Goal: Task Accomplishment & Management: Complete application form

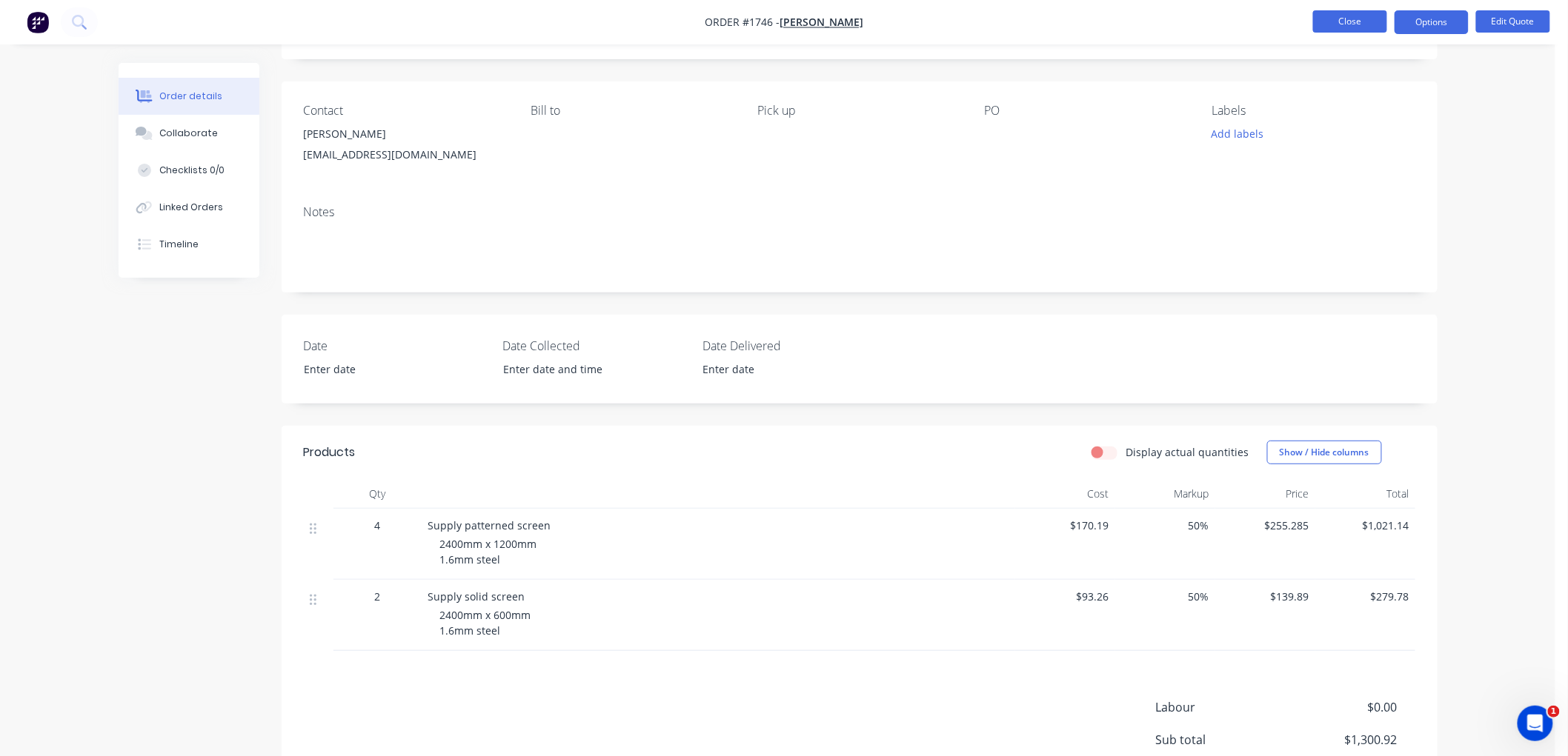
click at [1373, 23] on button "Close" at bounding box center [1350, 21] width 74 height 23
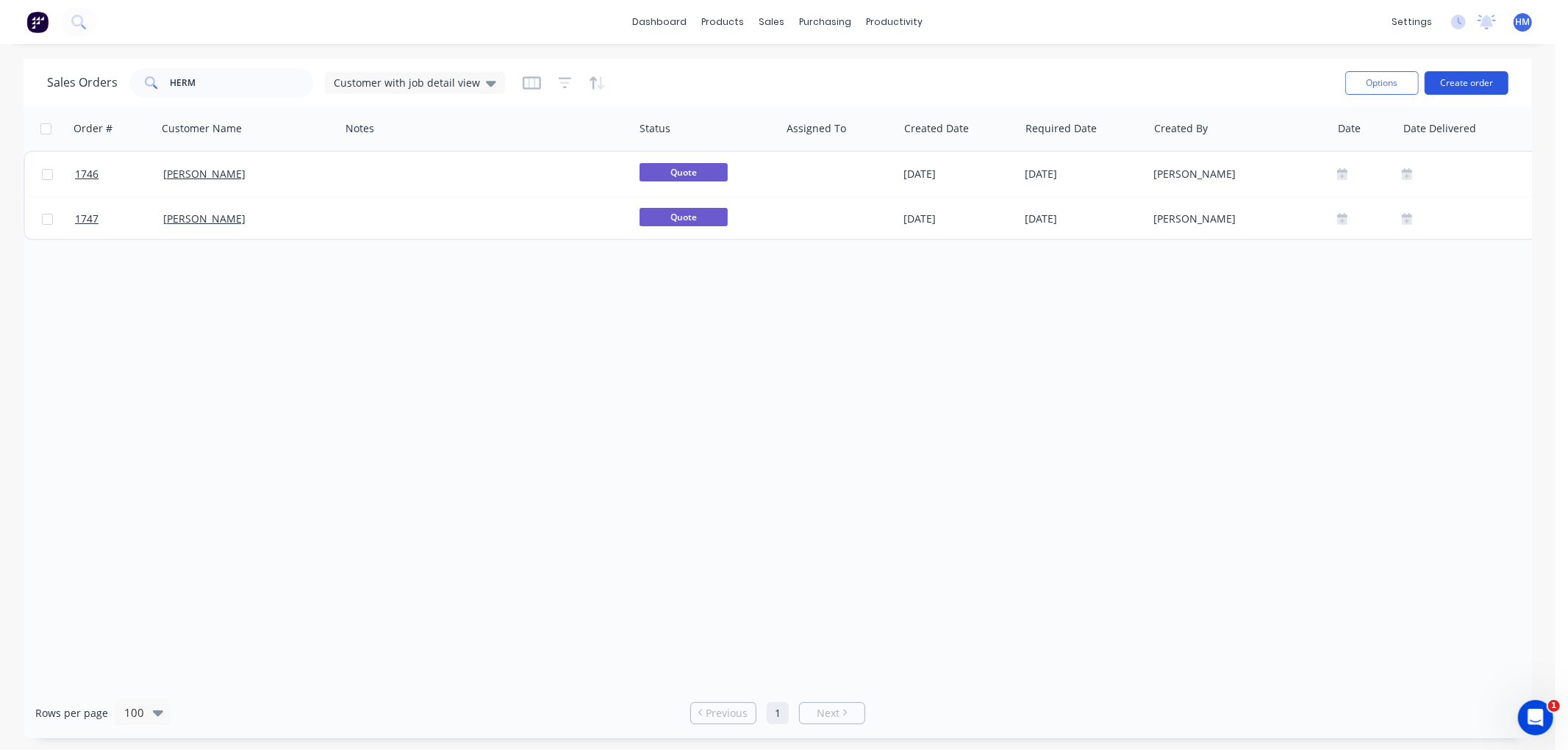
click at [1480, 82] on button "Create order" at bounding box center [1465, 83] width 84 height 23
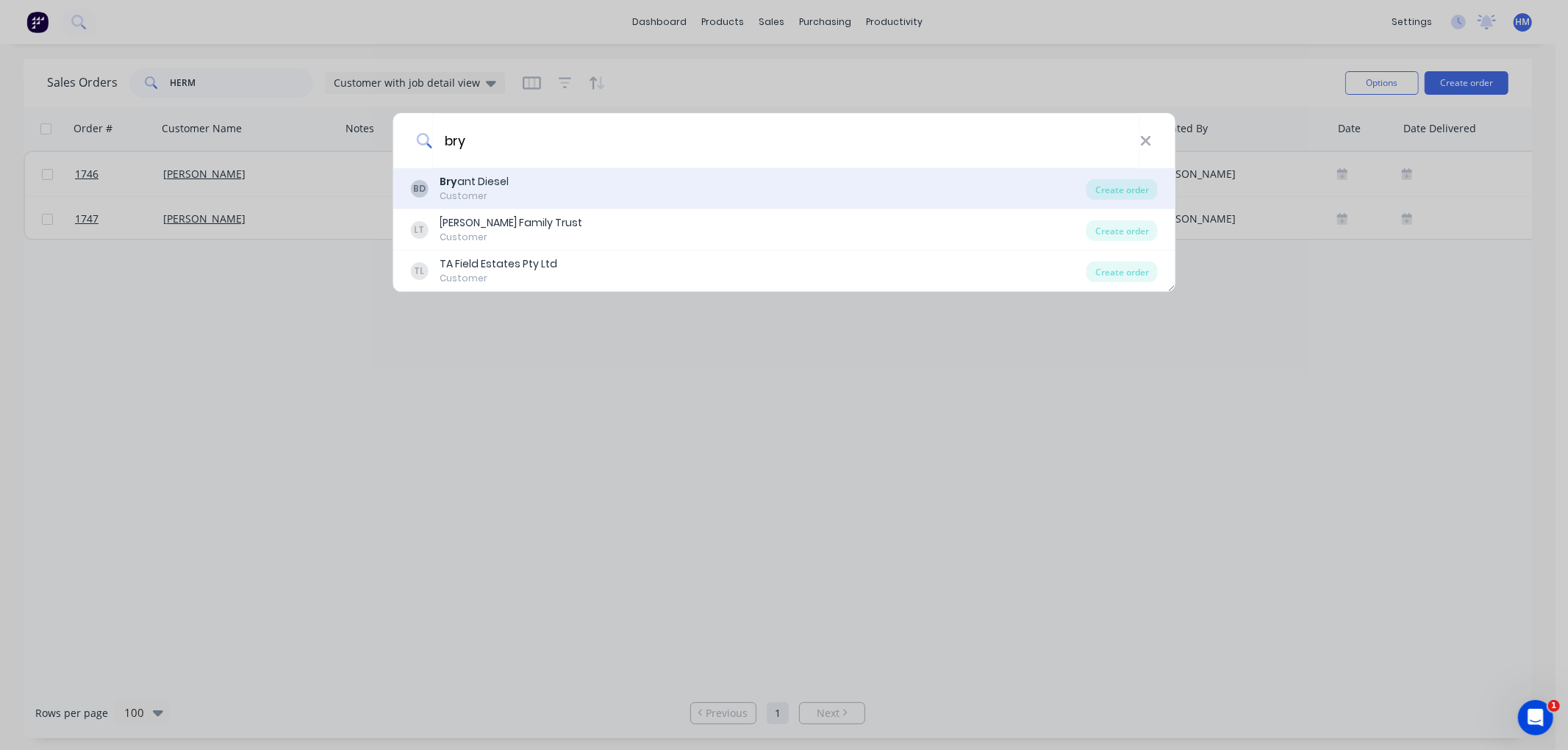
type input "bry"
click at [509, 185] on div "[PERSON_NAME] ant Diesel Customer" at bounding box center [748, 189] width 676 height 29
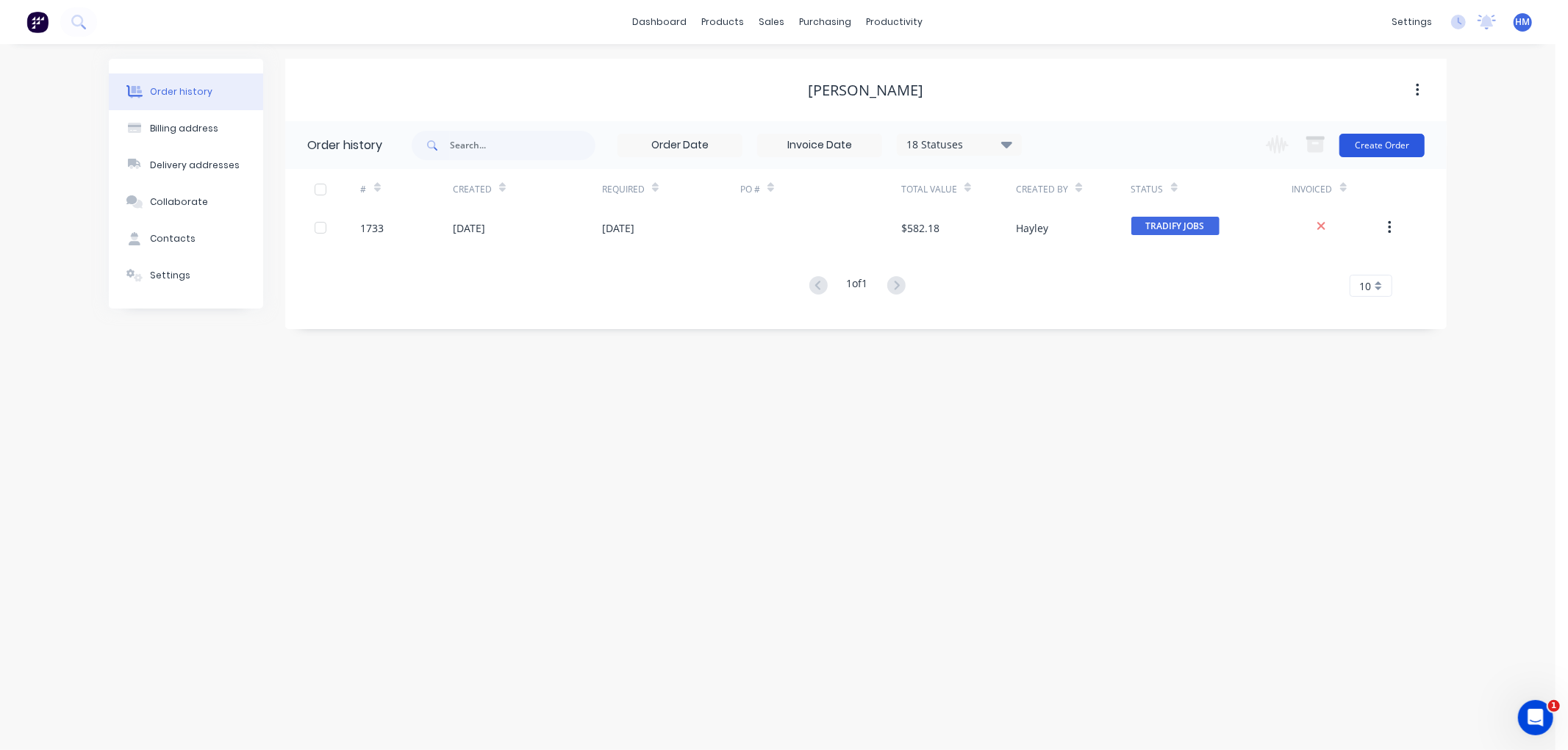
click at [1377, 143] on button "Create Order" at bounding box center [1381, 146] width 85 height 23
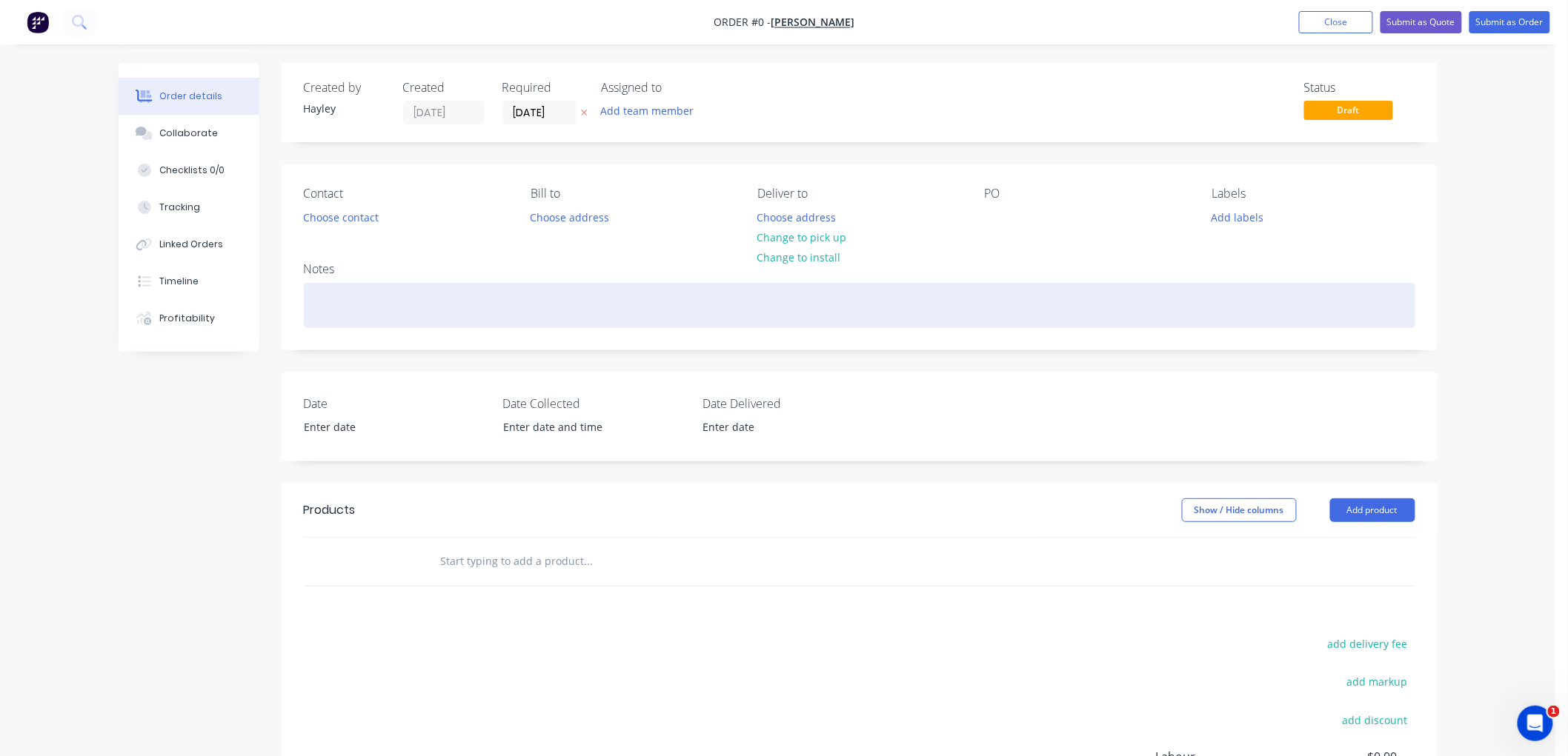
click at [375, 306] on div at bounding box center [859, 305] width 1112 height 45
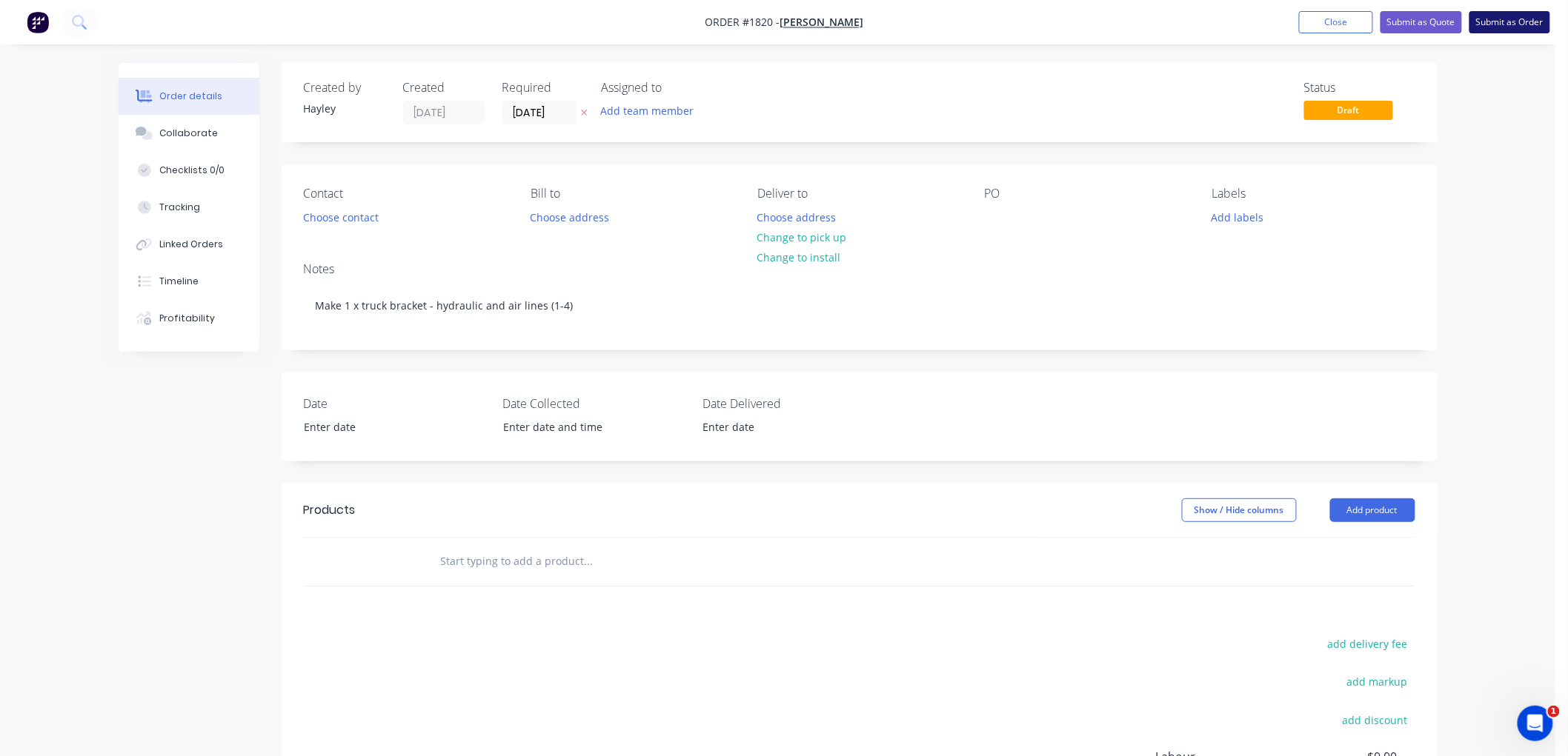
click at [1510, 13] on button "Submit as Order" at bounding box center [1510, 22] width 81 height 23
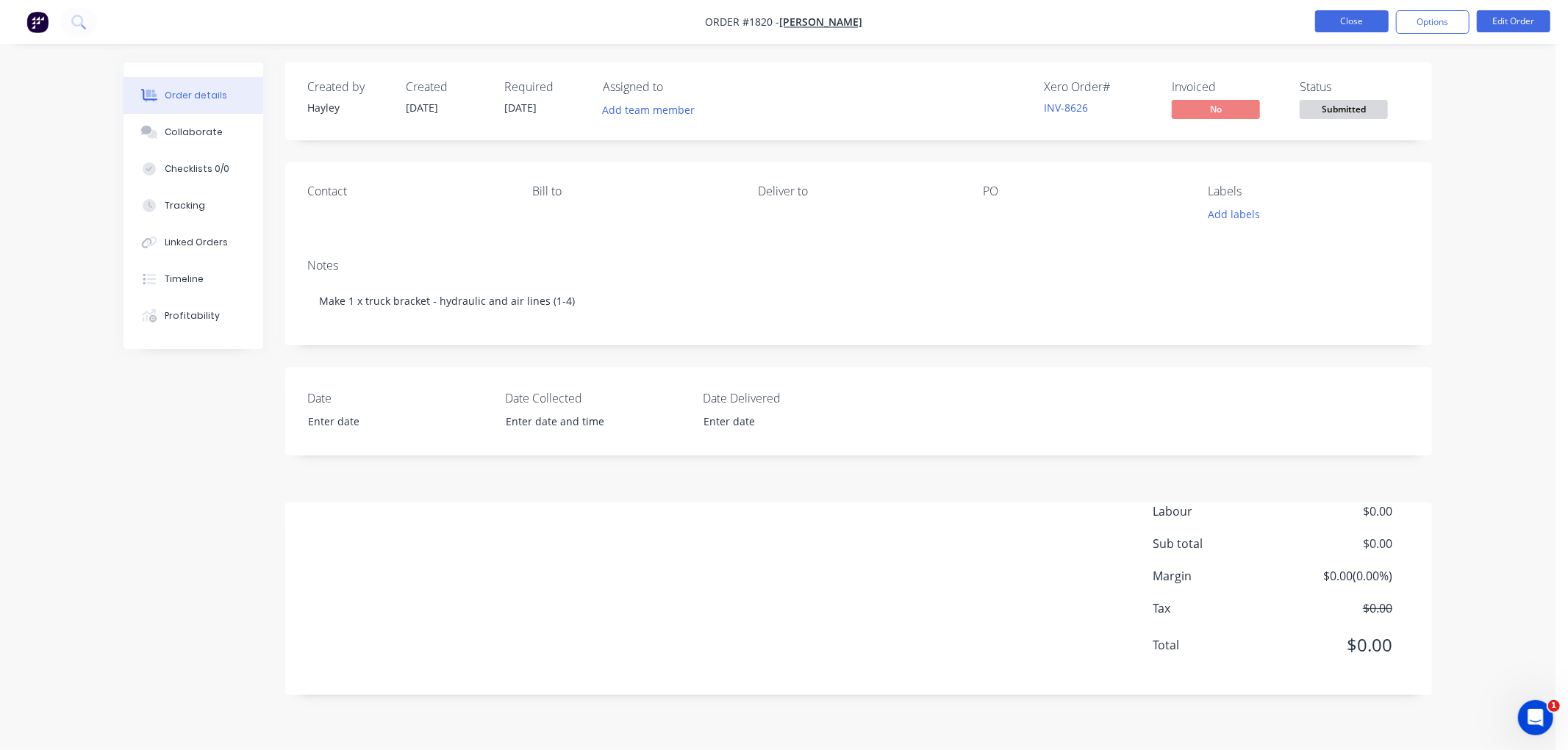
click at [1331, 22] on button "Close" at bounding box center [1351, 21] width 74 height 22
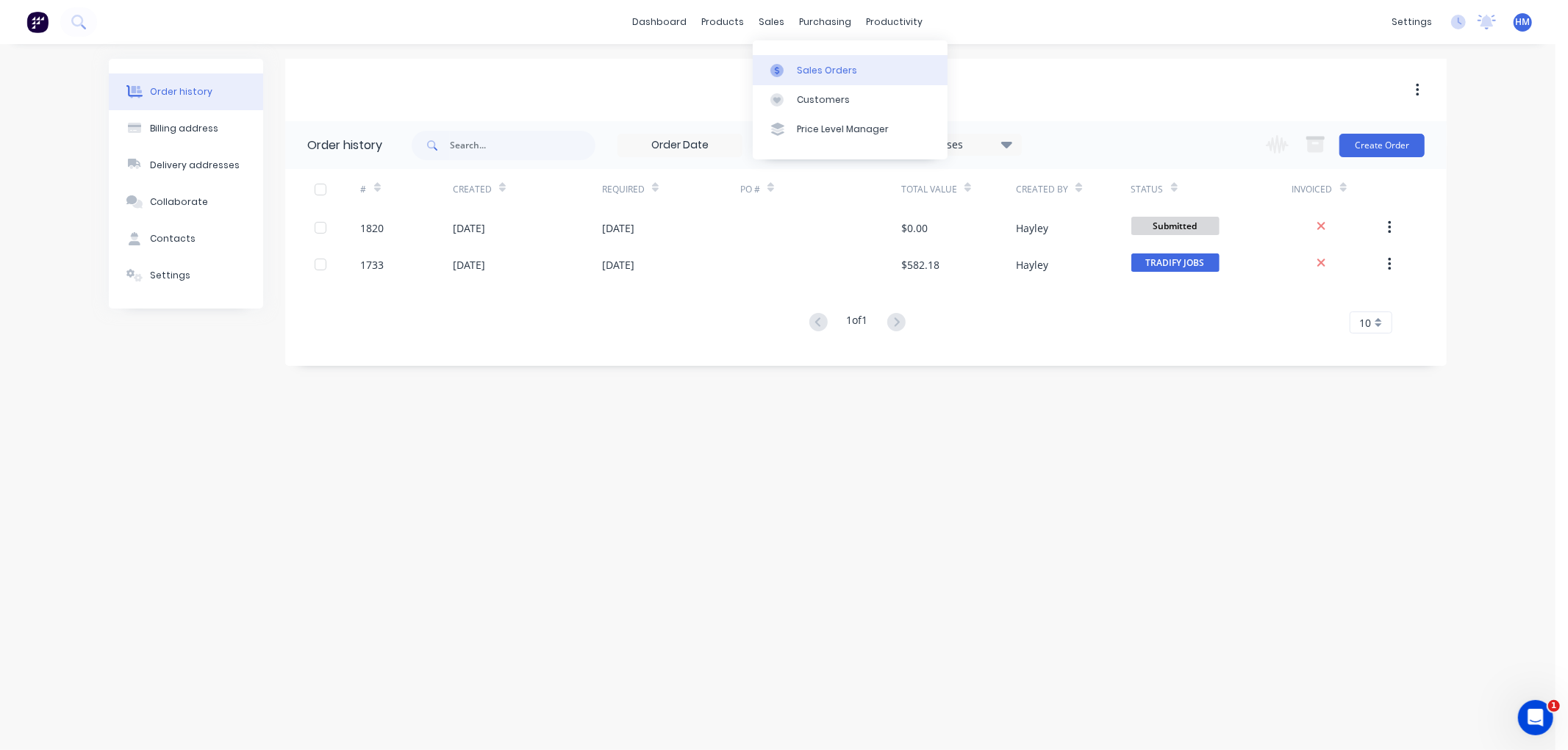
click at [817, 70] on div "Sales Orders" at bounding box center [826, 70] width 60 height 13
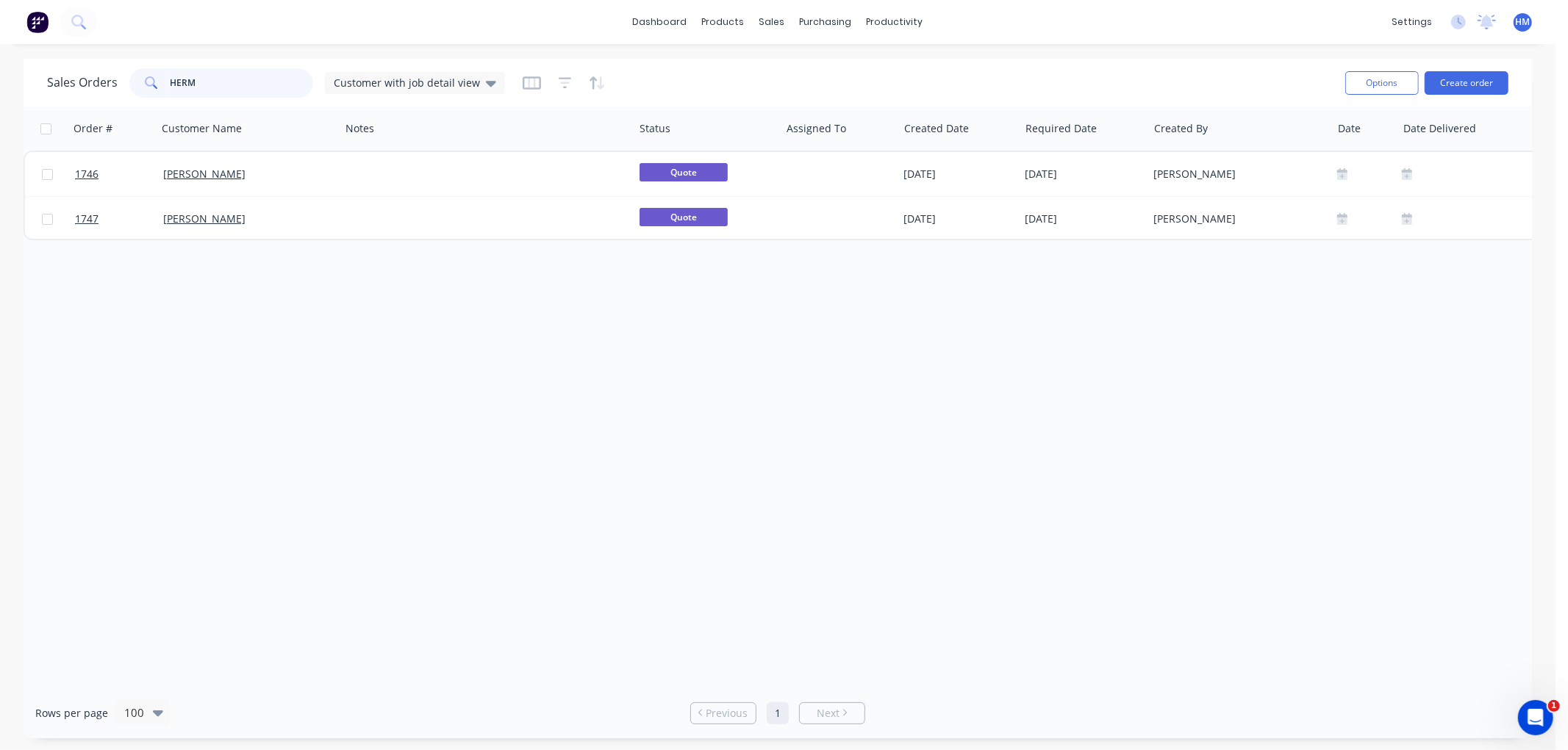
drag, startPoint x: 201, startPoint y: 85, endPoint x: 109, endPoint y: 85, distance: 92.0
click at [109, 85] on div "Sales Orders HERM Customer with job detail view" at bounding box center [276, 84] width 458 height 30
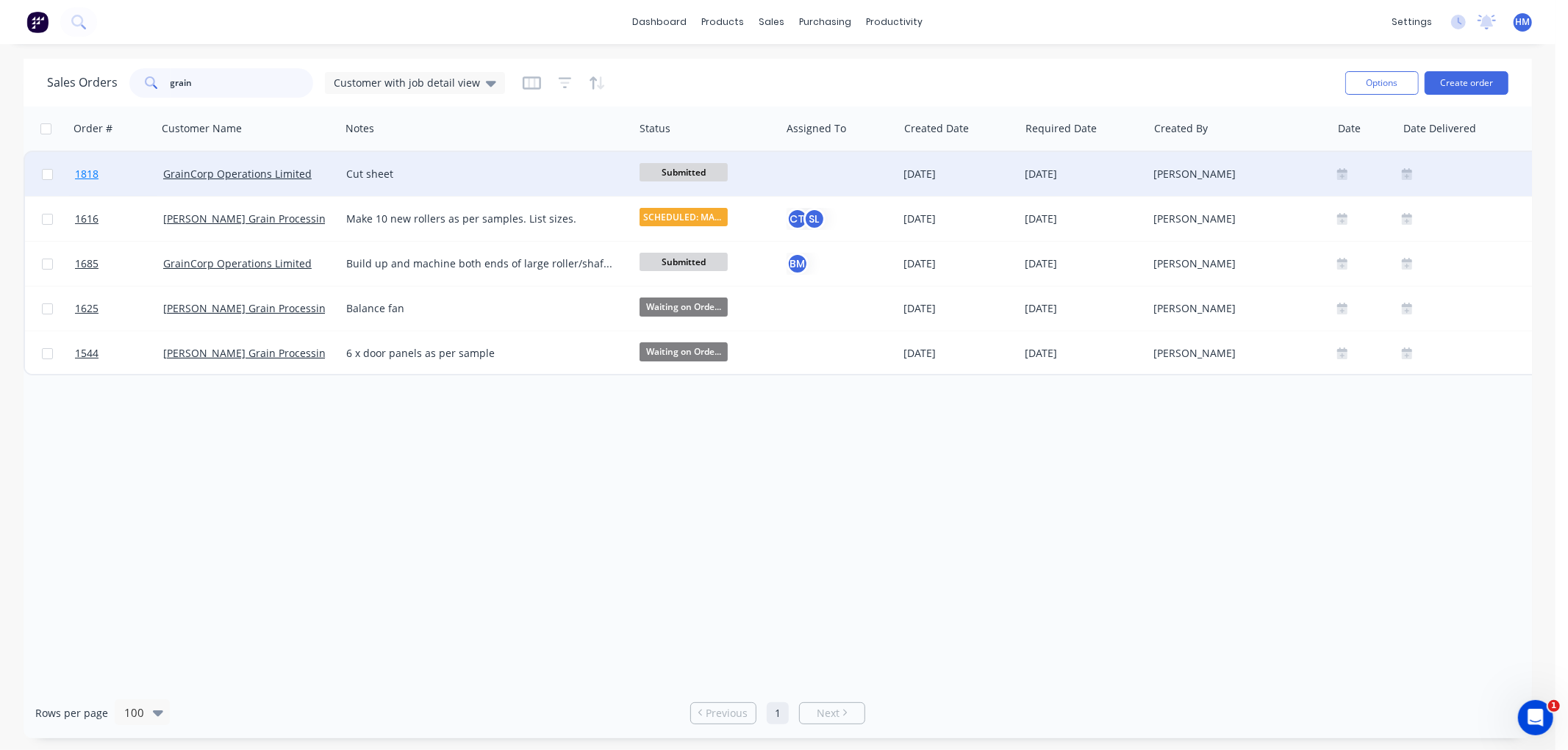
type input "grain"
click at [122, 177] on link "1818" at bounding box center [119, 174] width 88 height 44
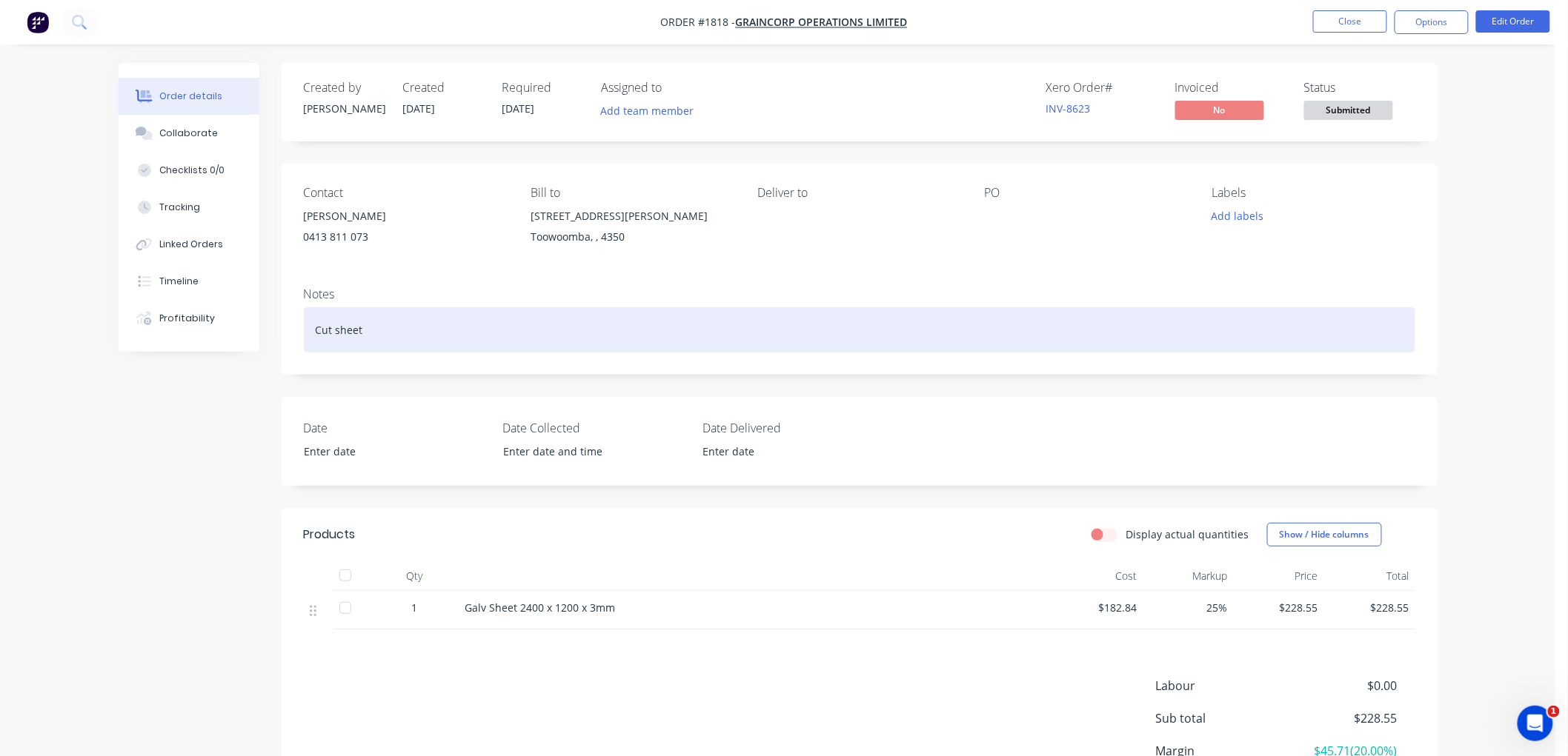
click at [395, 329] on div "Cut sheet" at bounding box center [859, 330] width 1112 height 45
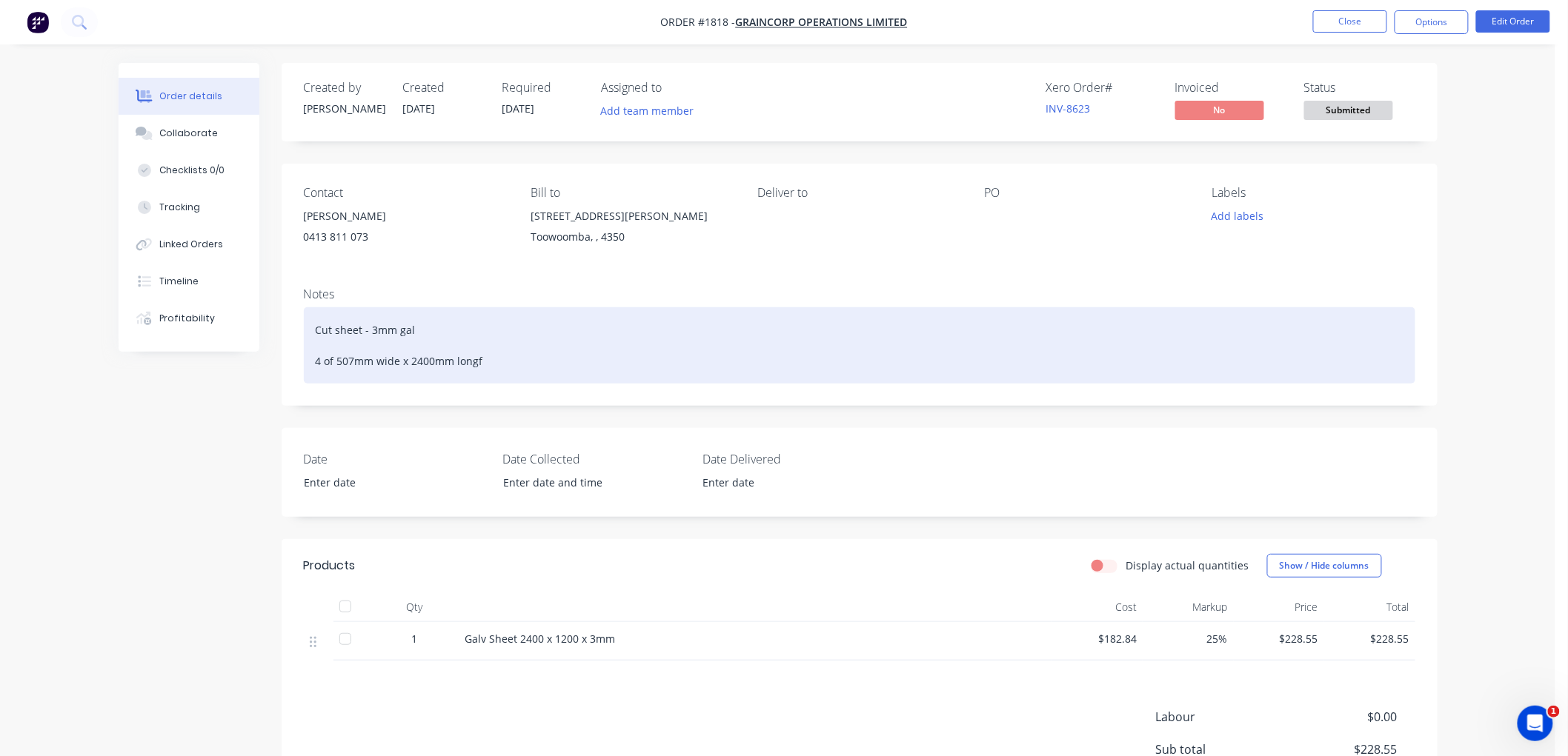
click at [530, 357] on div "Cut sheet - 3mm gal 4 of 507mm wide x 2400mm longf" at bounding box center [859, 346] width 1112 height 77
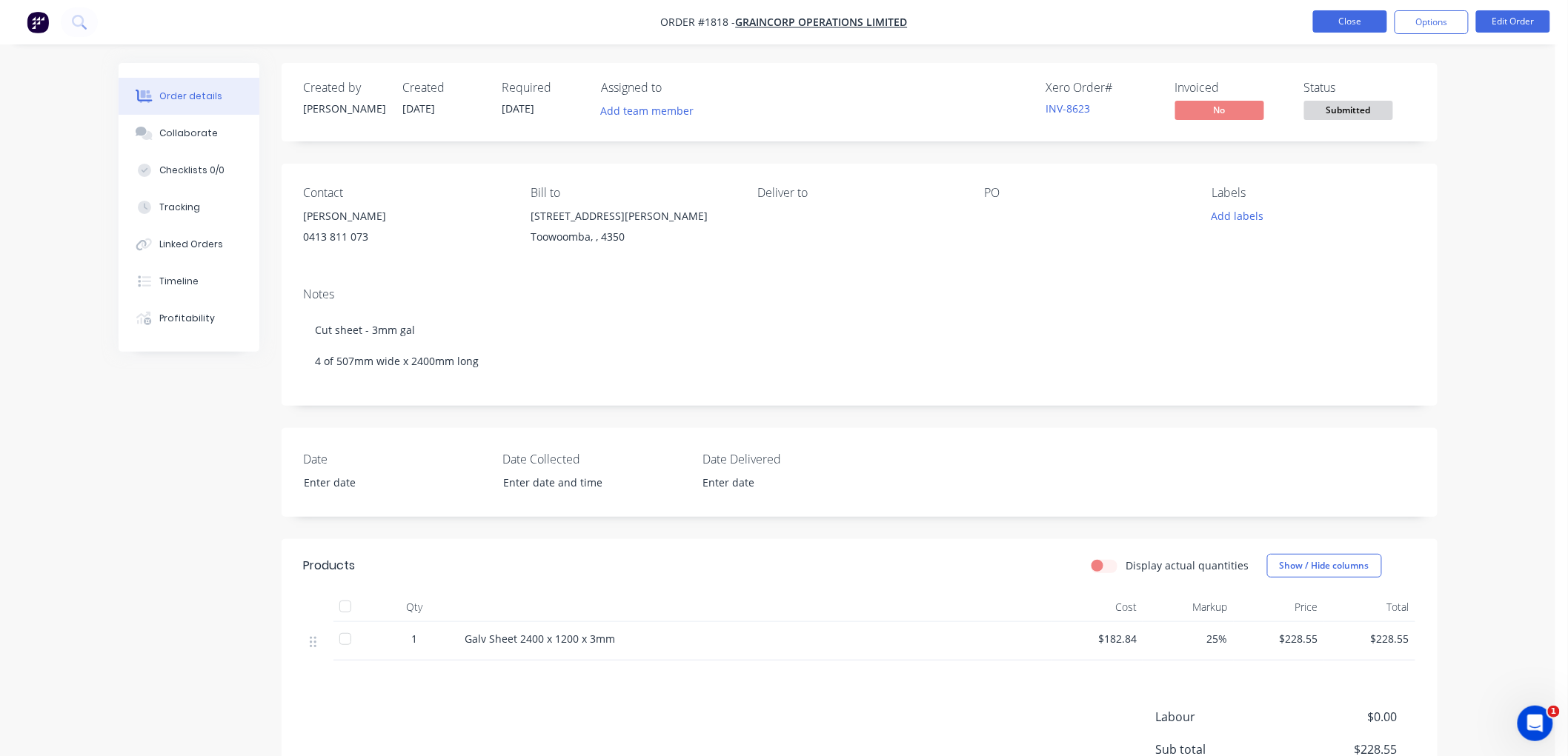
click at [1349, 19] on button "Close" at bounding box center [1350, 21] width 74 height 23
